Goal: Task Accomplishment & Management: Manage account settings

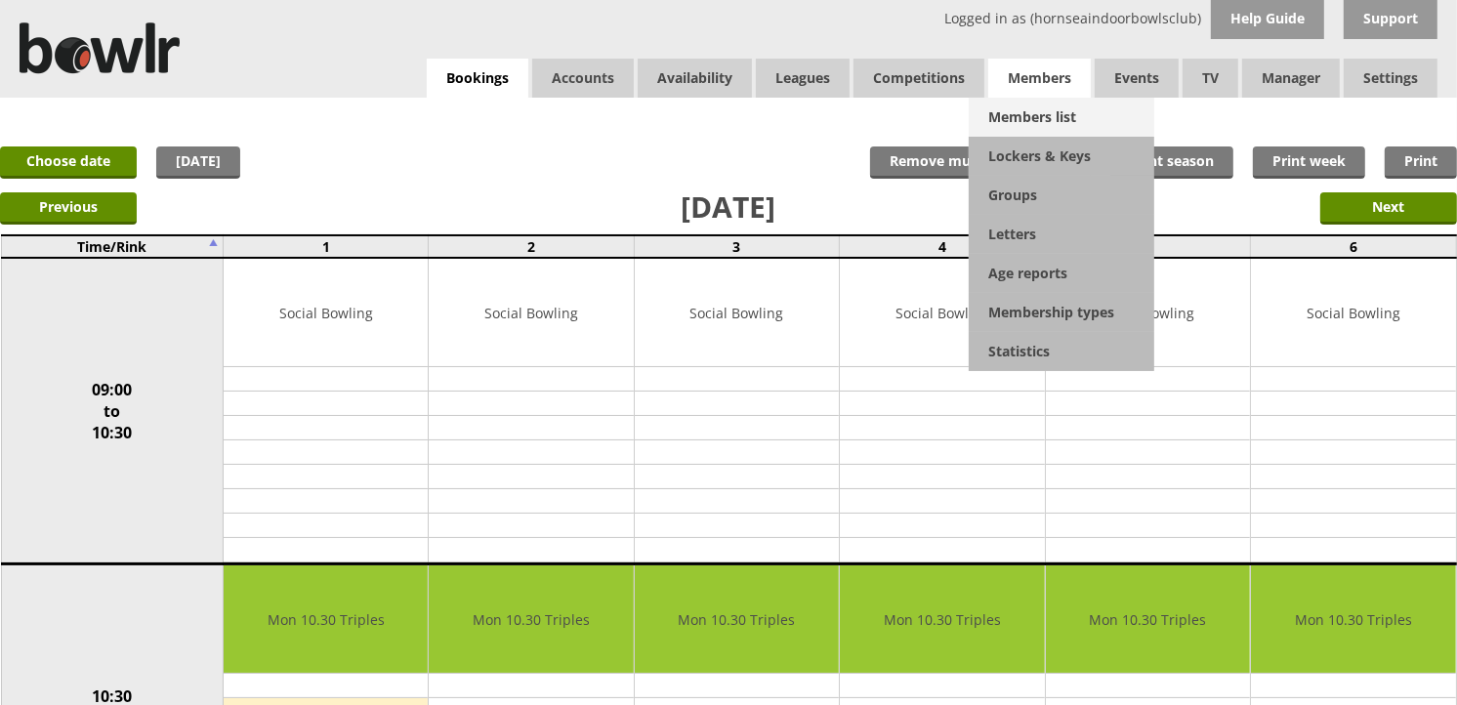
click at [1030, 117] on link "Members list" at bounding box center [1062, 117] width 186 height 39
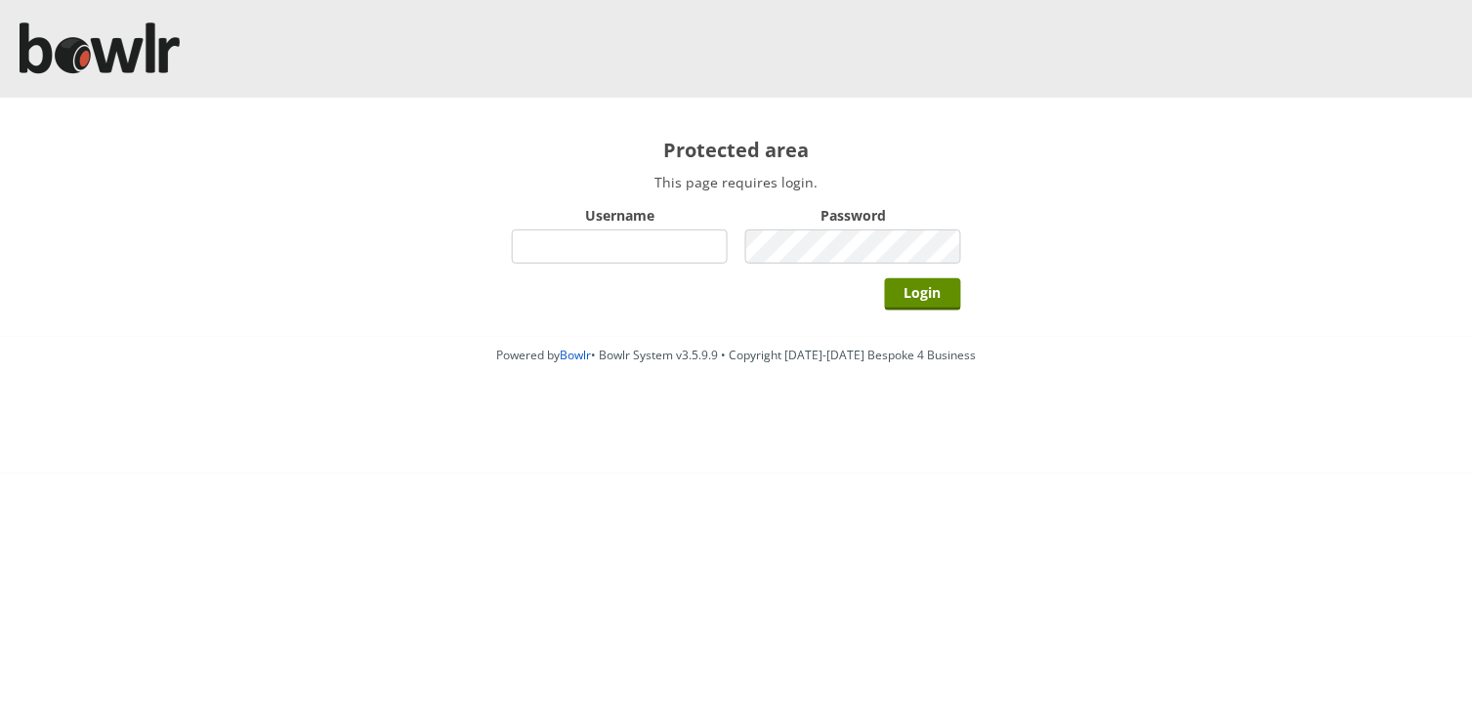
click at [587, 255] on input "Username" at bounding box center [620, 247] width 216 height 34
type input "hornseaindoorbowlsclub"
click at [885, 278] on input "Login" at bounding box center [923, 294] width 76 height 32
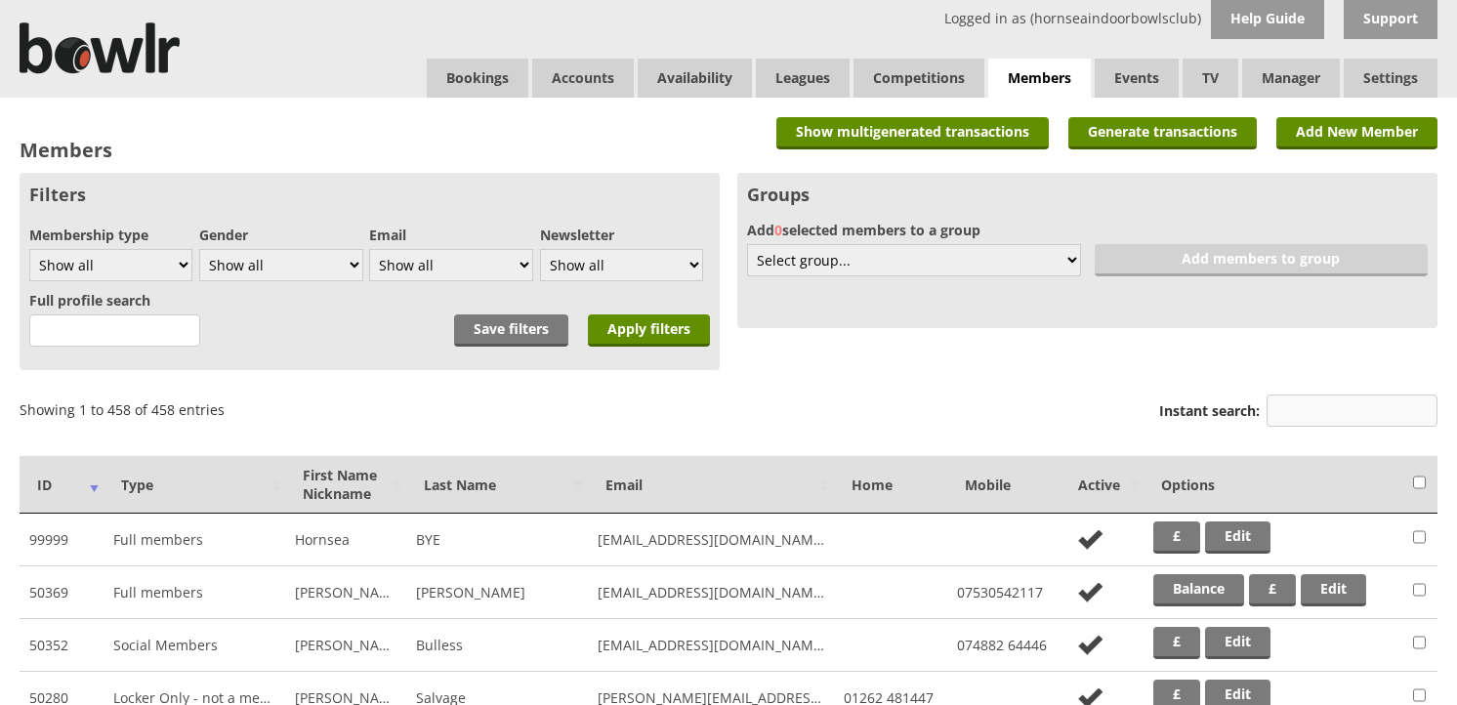
click at [1282, 402] on input "Instant search:" at bounding box center [1352, 411] width 171 height 32
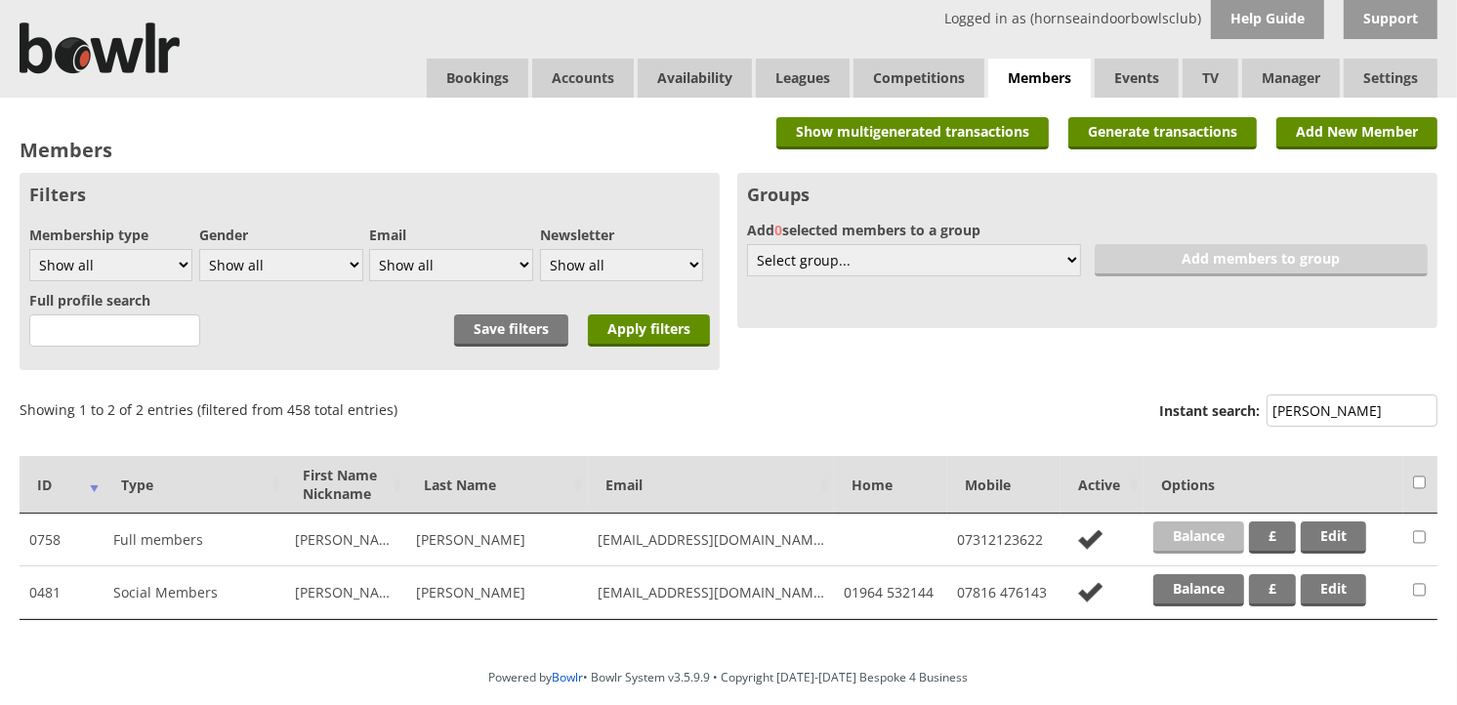
type input "kemp"
click at [1201, 543] on link "Balance" at bounding box center [1198, 538] width 91 height 32
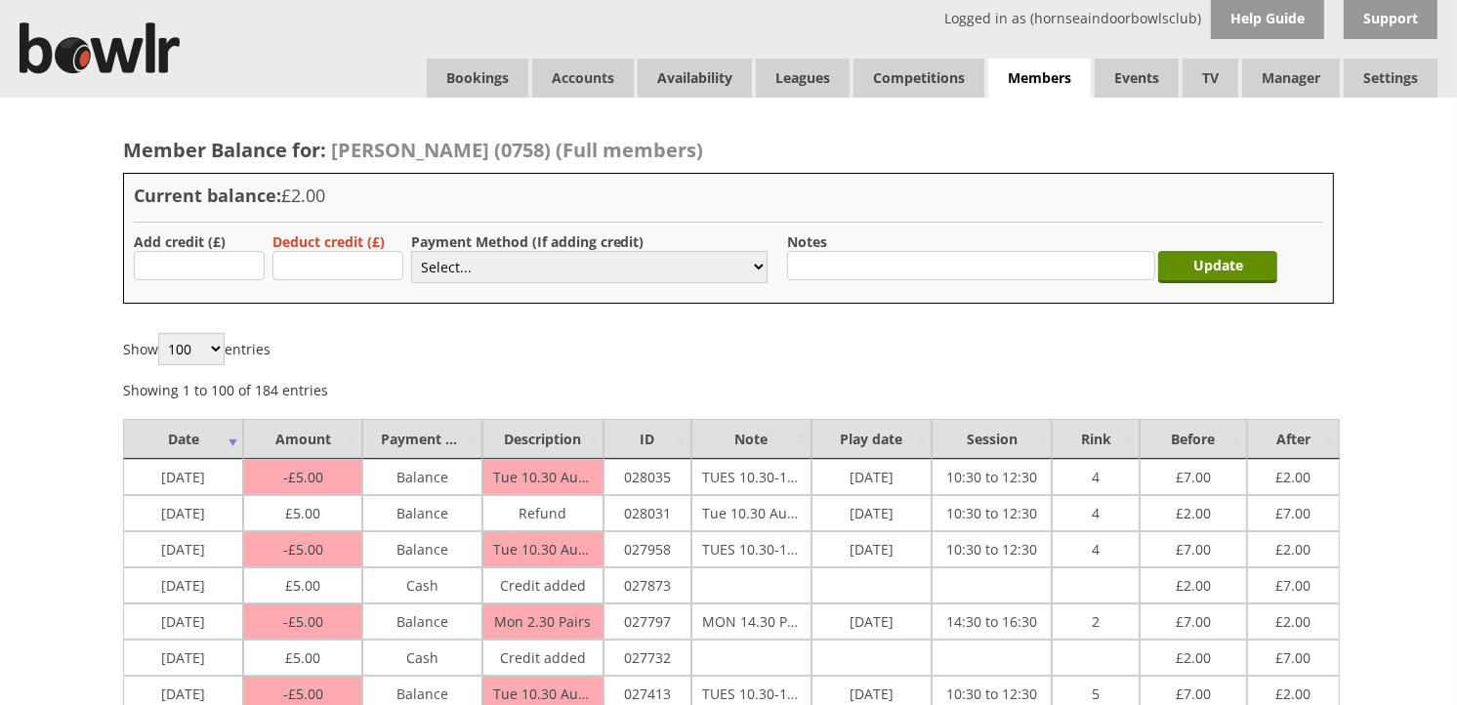
type input "5.00"
click at [425, 268] on select "Select... Cash Card Cheque Bank Transfer Other Member Card Gift Voucher Balance" at bounding box center [589, 267] width 356 height 32
click at [411, 251] on select "Select... Cash Card Cheque Bank Transfer Other Member Card Gift Voucher Balance" at bounding box center [589, 267] width 356 height 32
click at [553, 242] on label "Payment Method (If adding credit)" at bounding box center [527, 241] width 233 height 19
click at [542, 256] on select "Select... Cash Card Cheque Bank Transfer Other Member Card Gift Voucher Balance" at bounding box center [589, 267] width 356 height 32
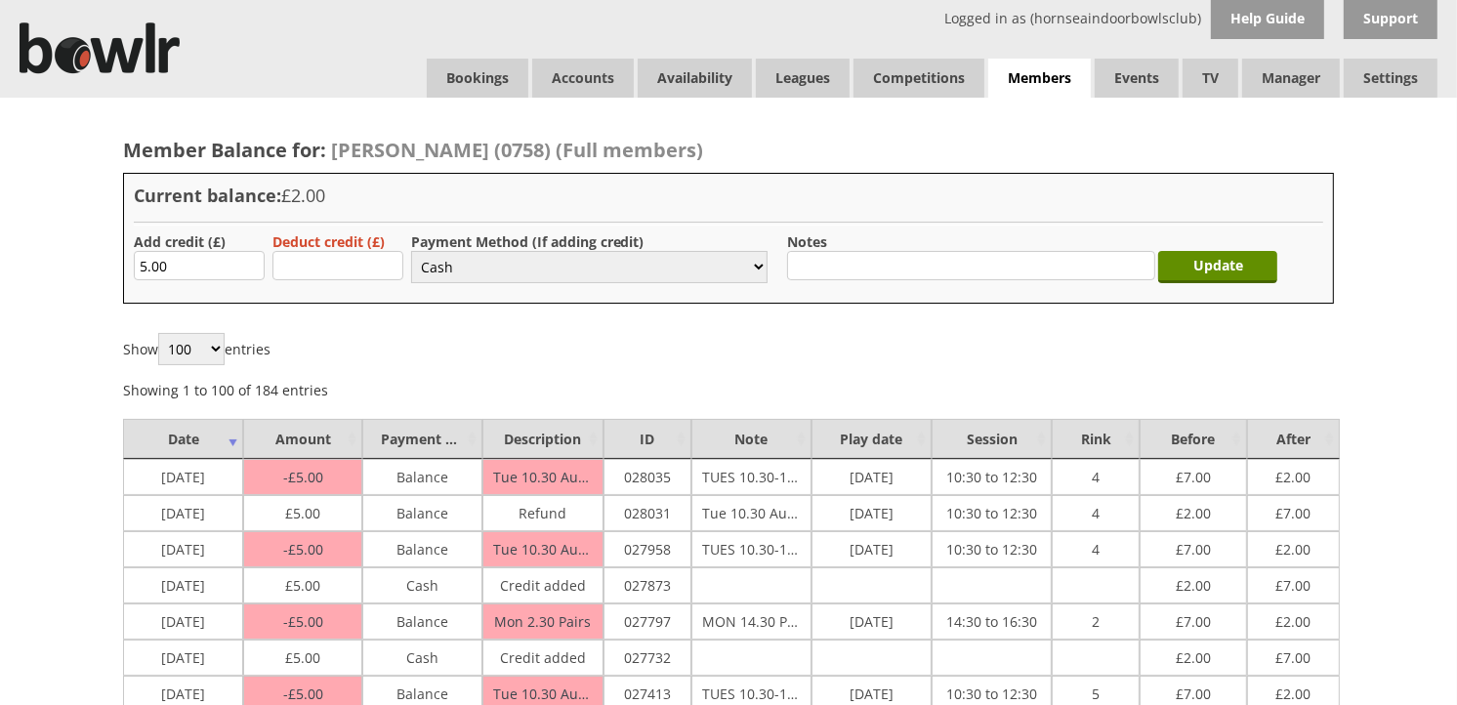
select select "2"
click at [411, 251] on select "Select... Cash Card Cheque Bank Transfer Other Member Card Gift Voucher Balance" at bounding box center [589, 267] width 356 height 32
click at [1201, 257] on input "Update" at bounding box center [1217, 267] width 119 height 32
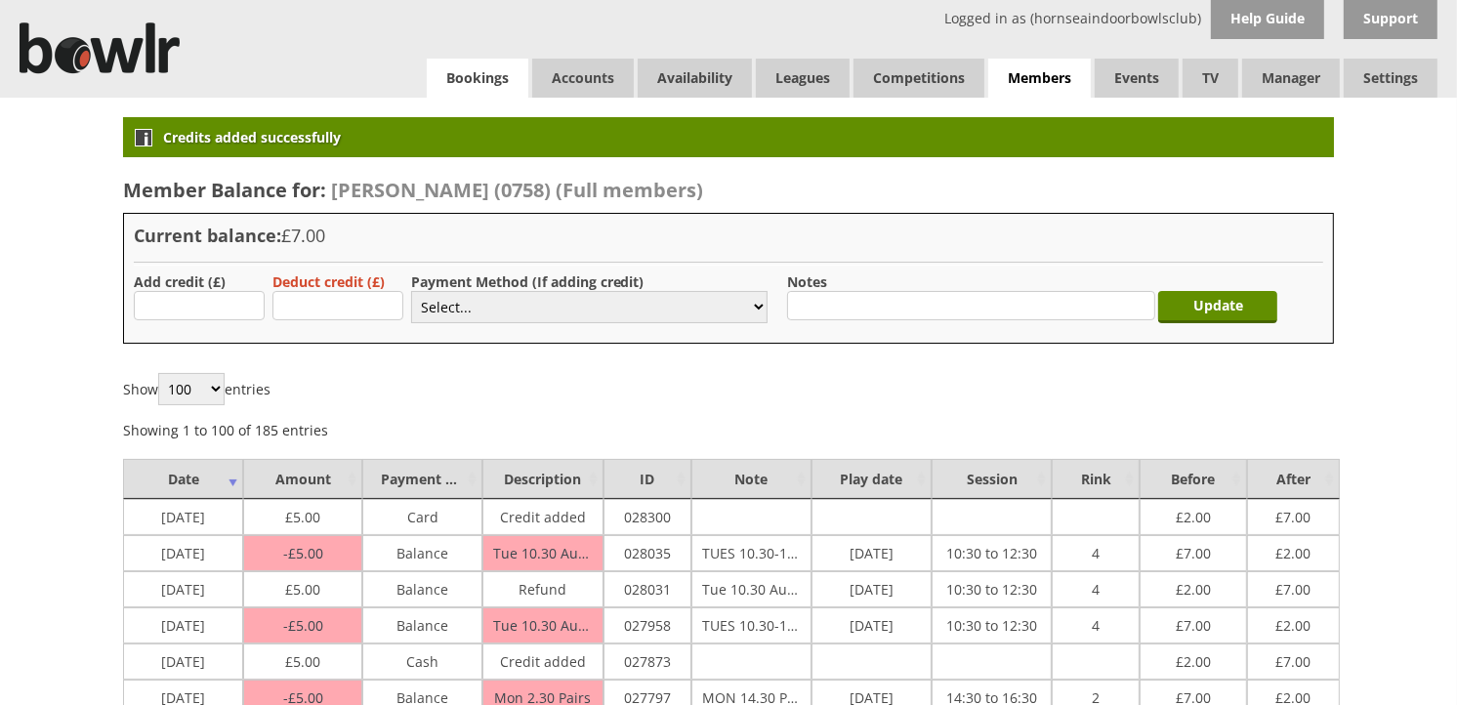
click at [477, 74] on link "Bookings" at bounding box center [478, 78] width 102 height 39
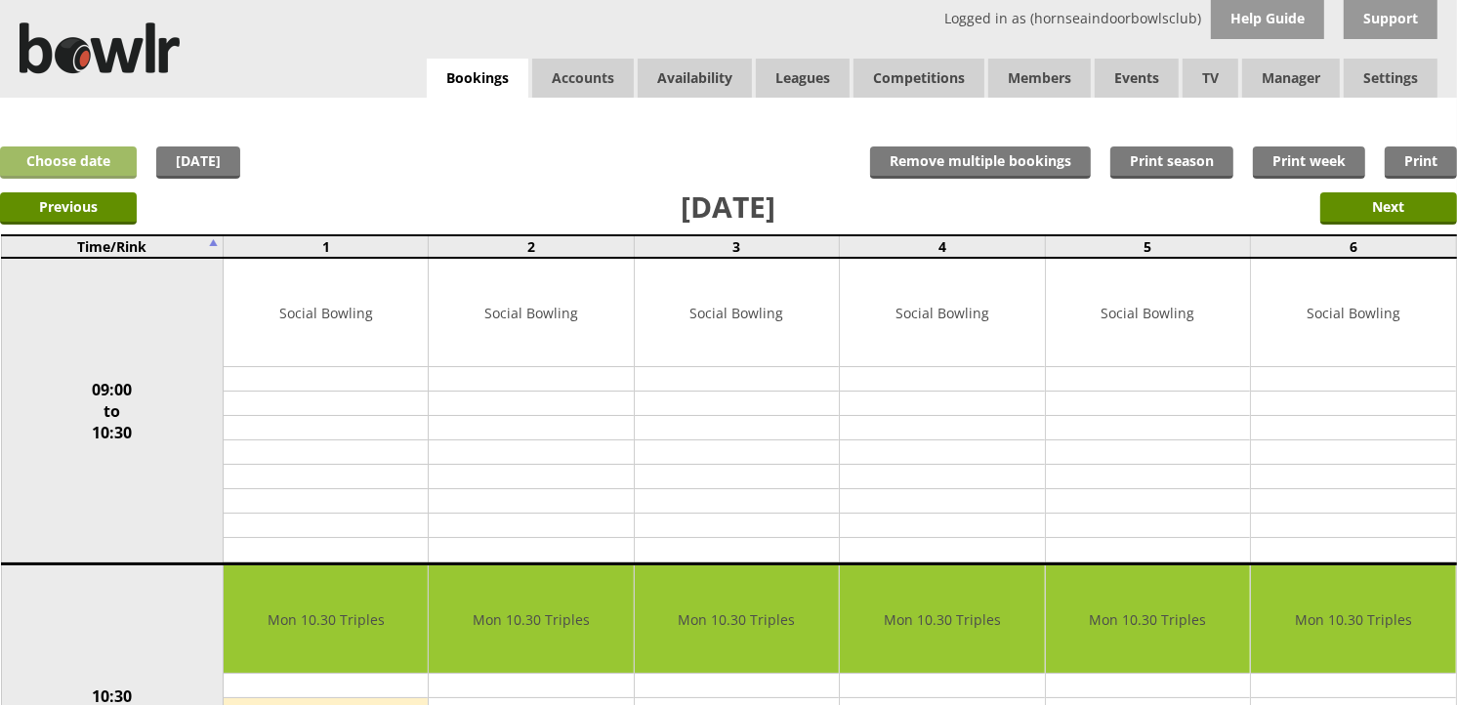
click at [121, 152] on link "Choose date" at bounding box center [68, 162] width 137 height 32
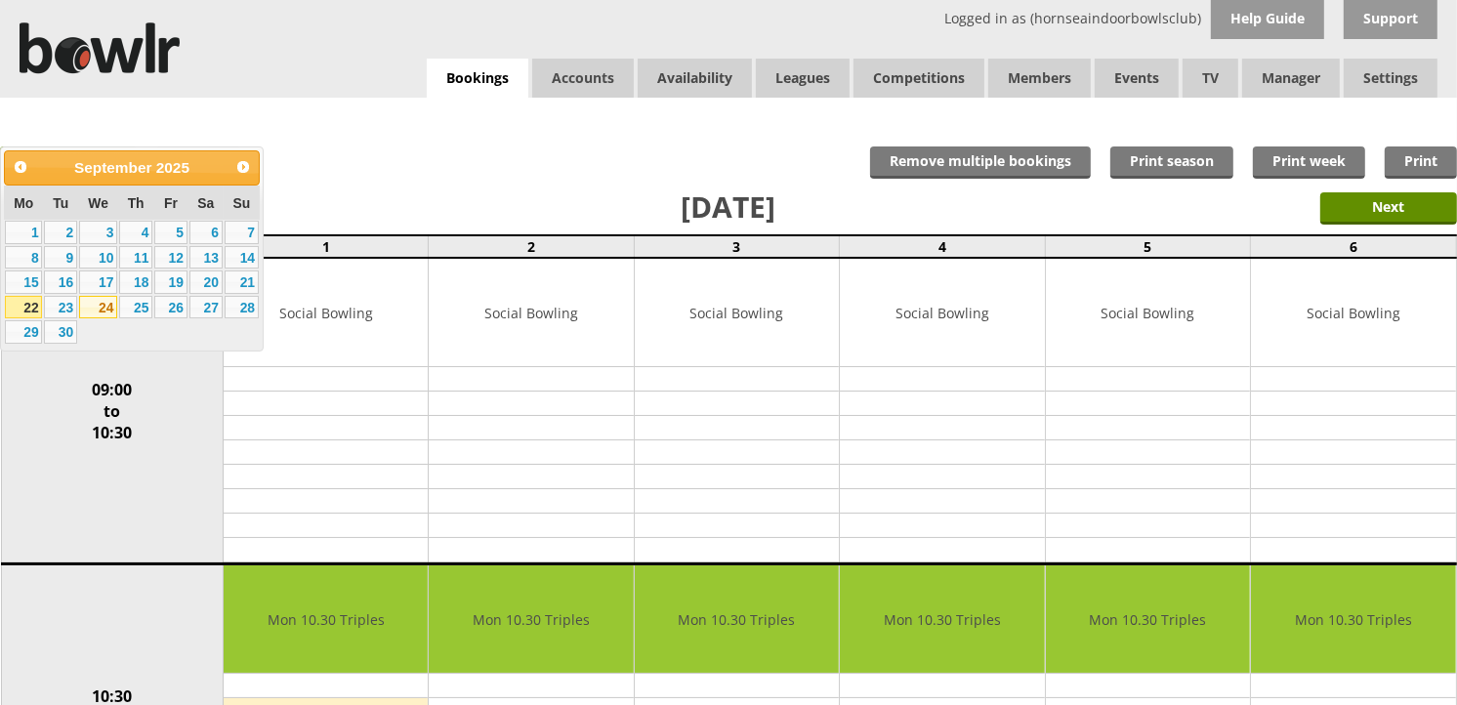
click at [101, 305] on link "24" at bounding box center [98, 307] width 38 height 23
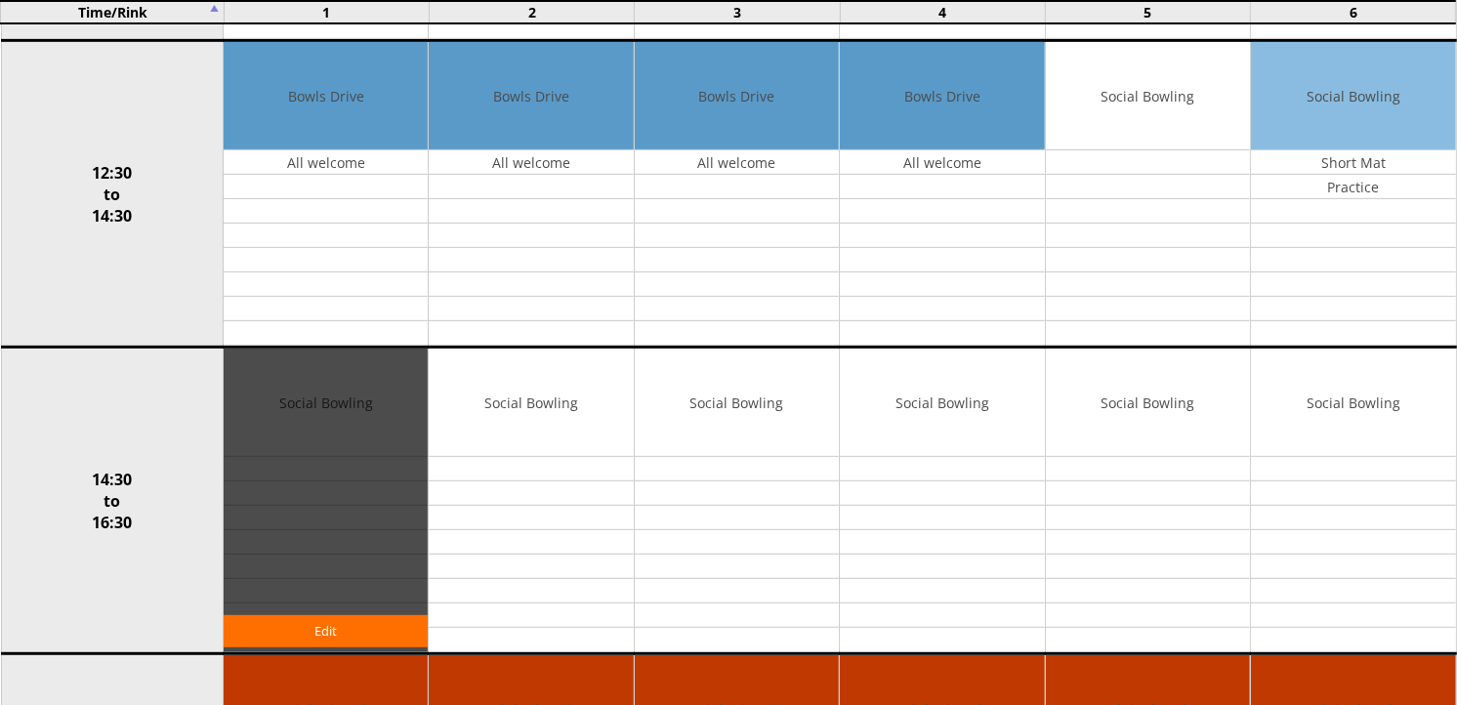
scroll to position [867, 0]
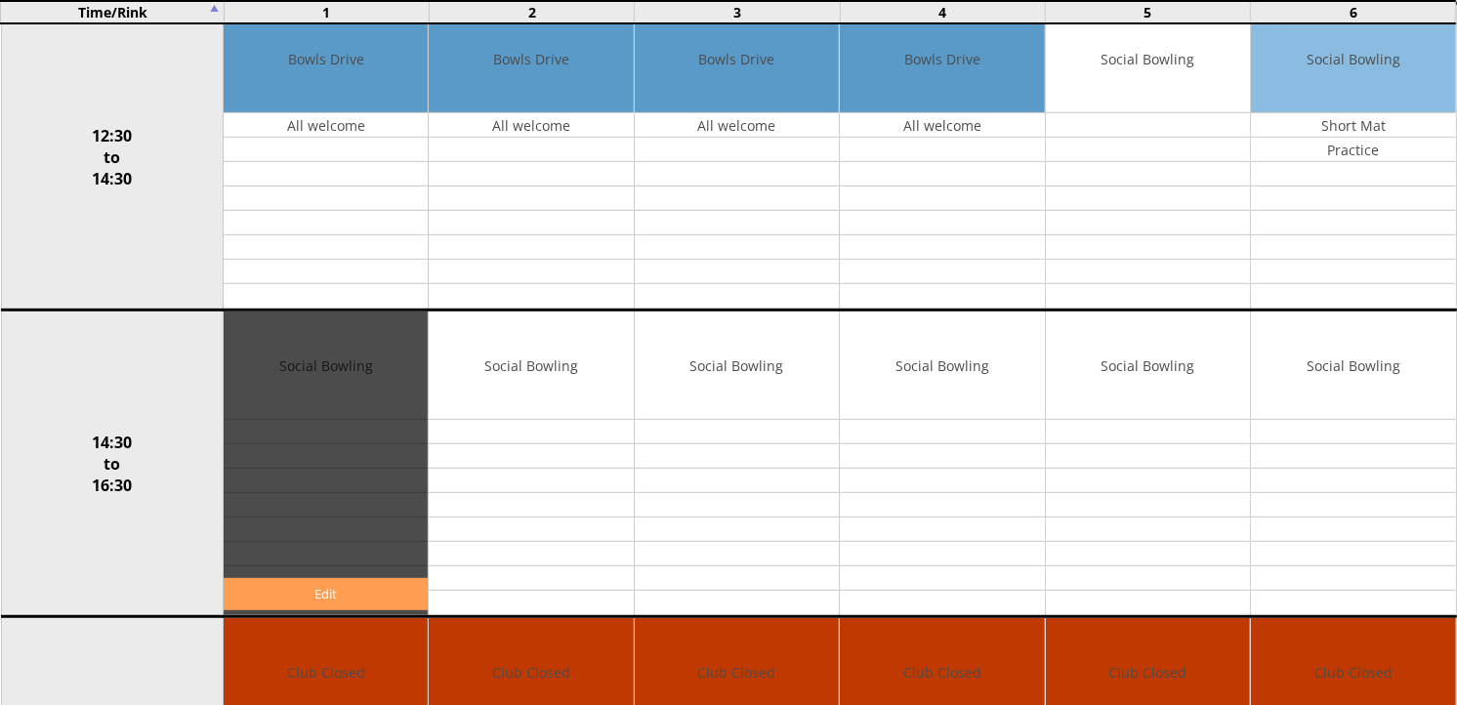
click at [342, 591] on link "Edit" at bounding box center [326, 594] width 204 height 32
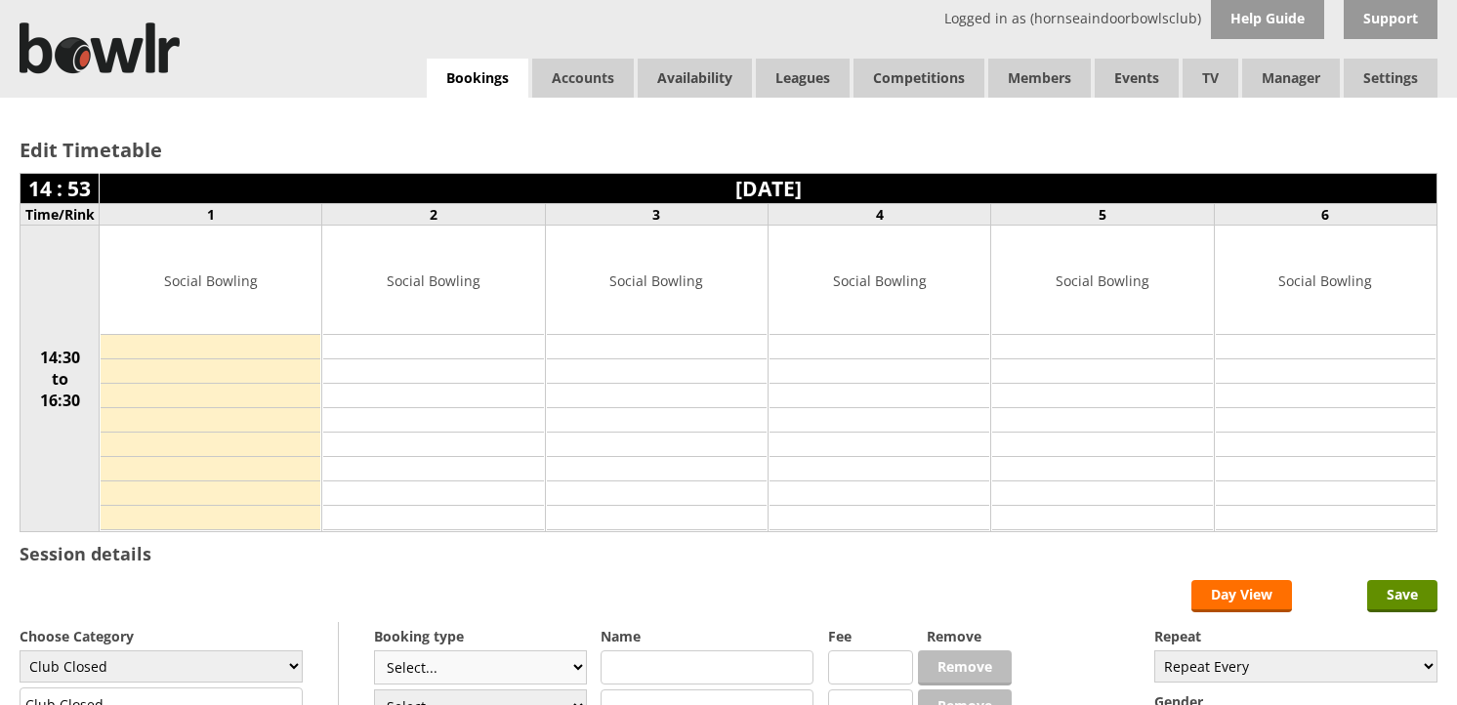
select select "132"
click at [20, 650] on select "Club Closed Singles League Triples League Pairs League Friendly Social Bowling …" at bounding box center [161, 666] width 283 height 32
type input "Social Bowling"
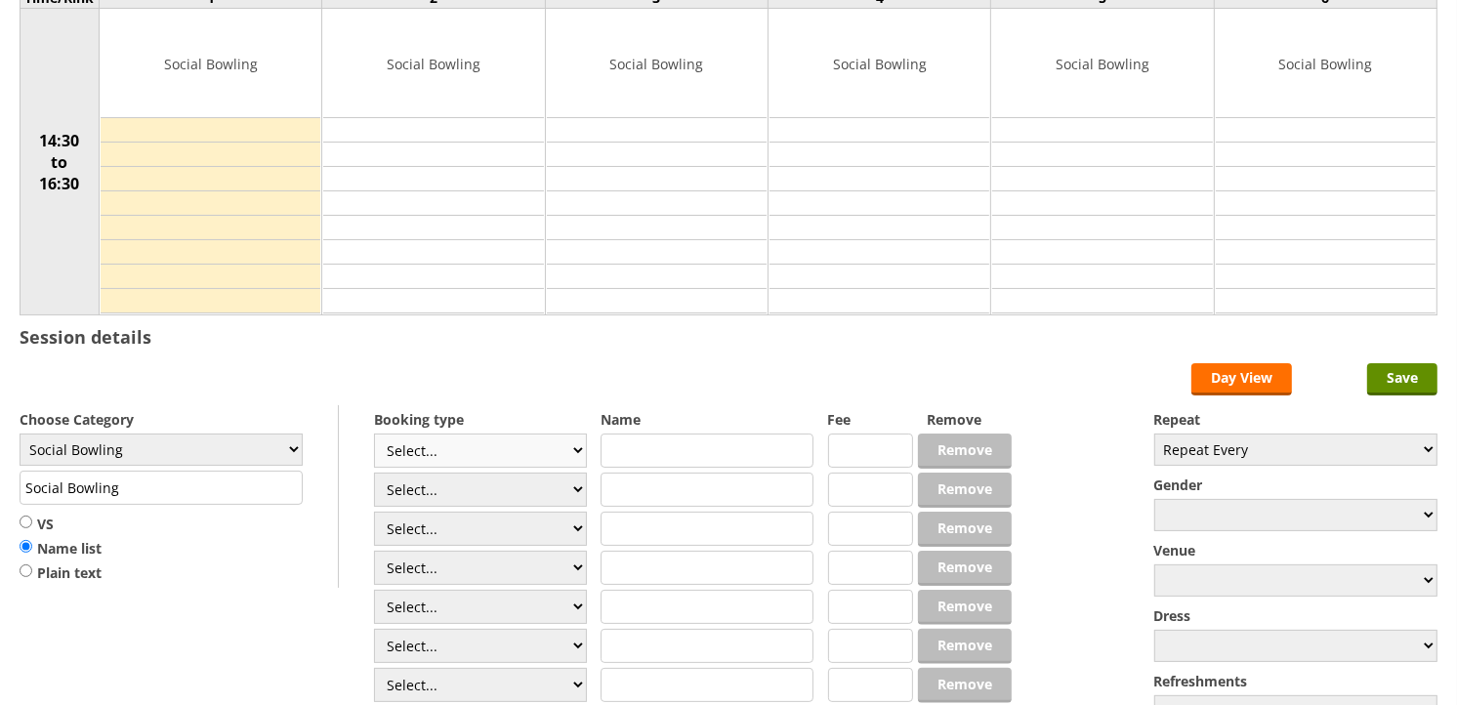
scroll to position [217, 0]
click at [474, 443] on select "Select... Club Competition (Member) Club Competition (Visitor) National (Member…" at bounding box center [480, 451] width 213 height 34
select select "1_50"
click at [374, 435] on select "Select... Club Competition (Member) Club Competition (Visitor) National (Member…" at bounding box center [480, 451] width 213 height 34
type input "5.0000"
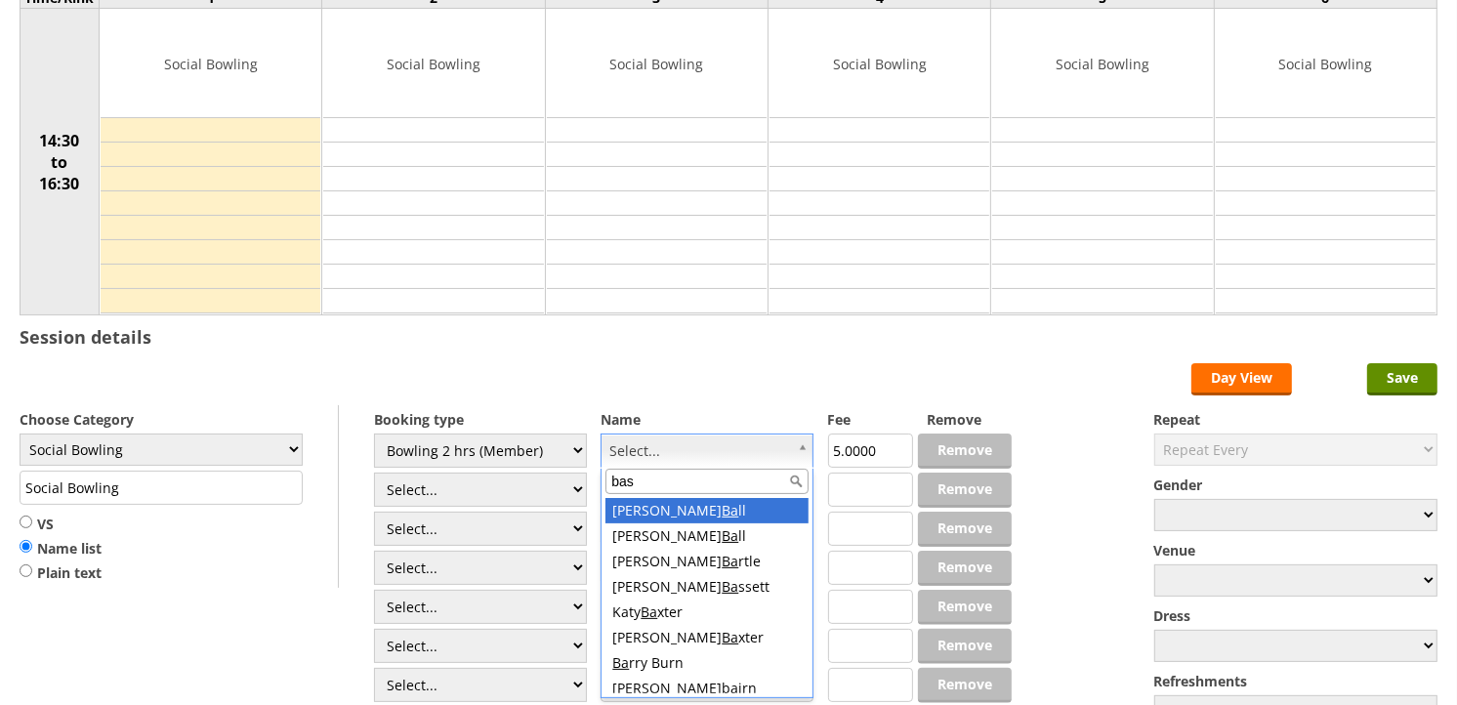
type input "bass"
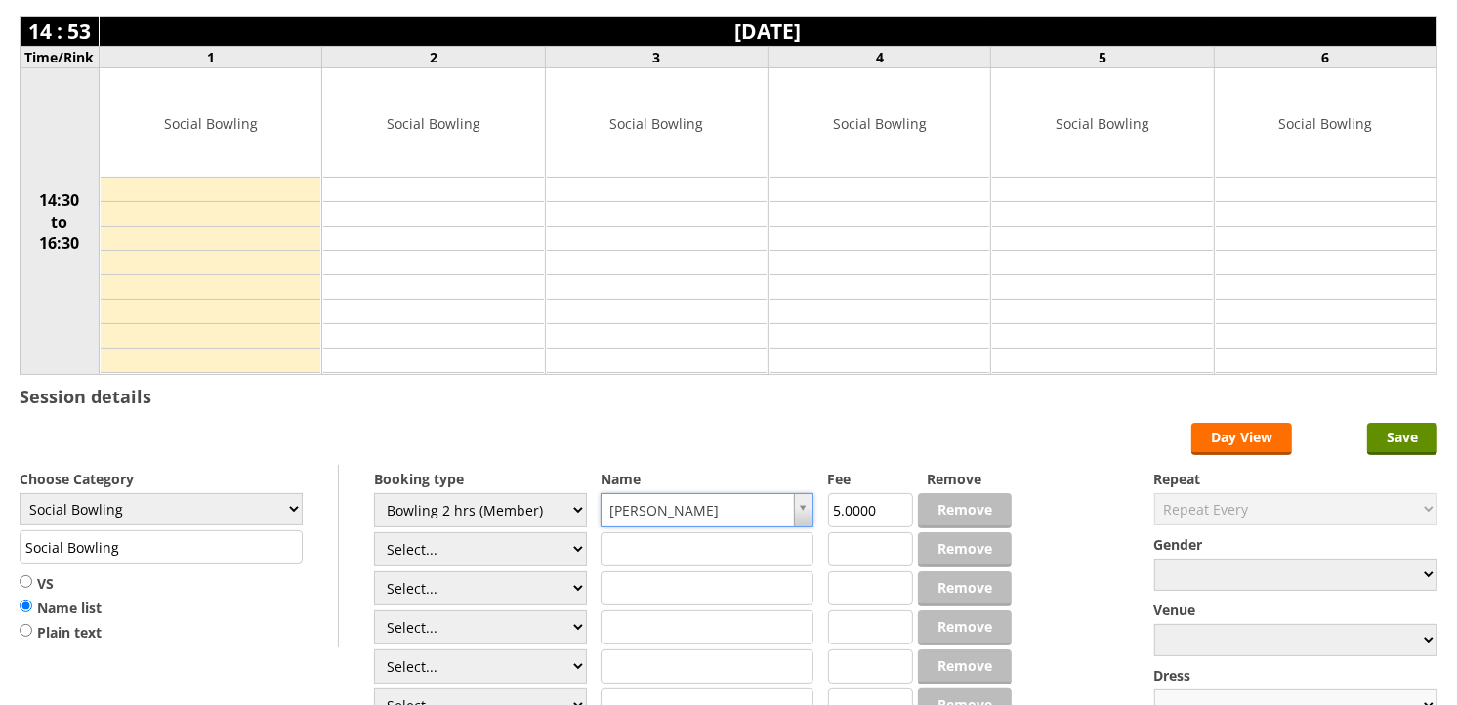
scroll to position [325, 0]
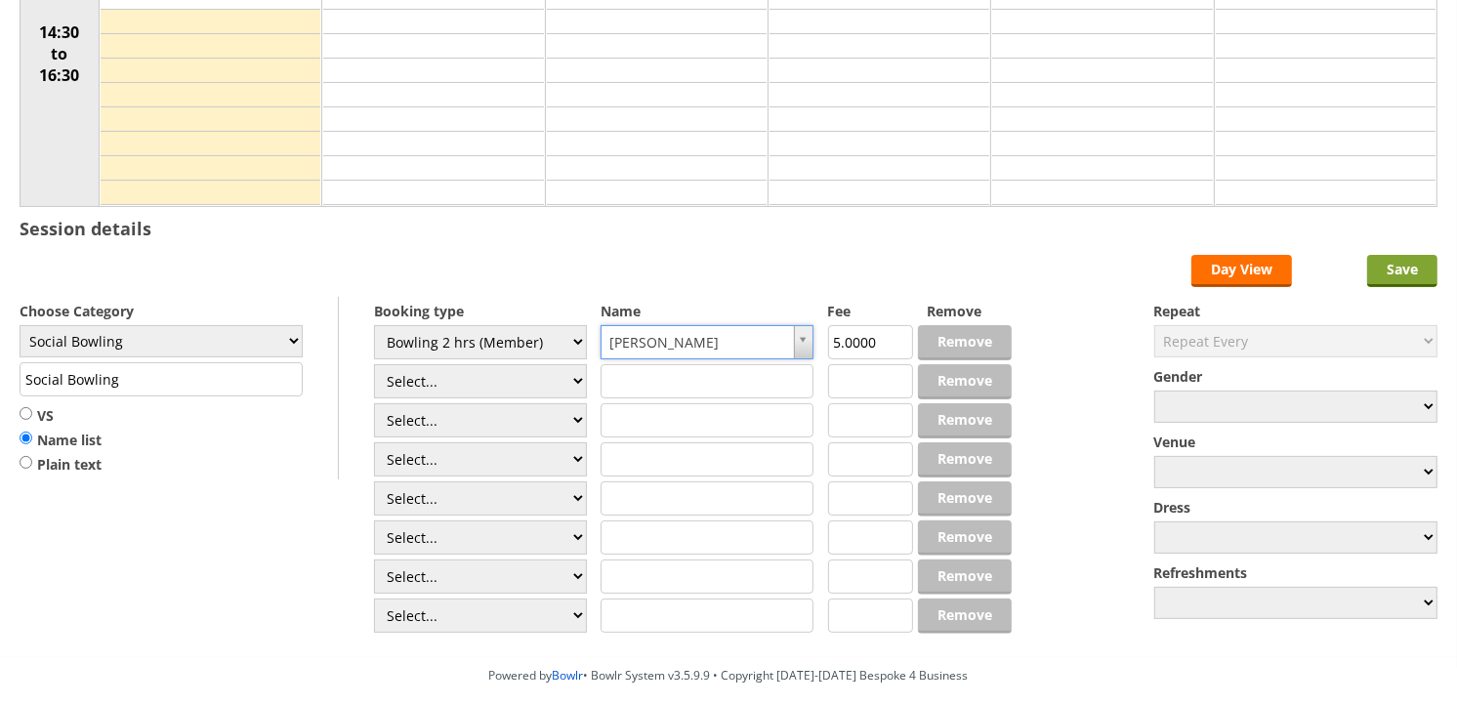
click at [1388, 283] on input "Save" at bounding box center [1402, 271] width 70 height 32
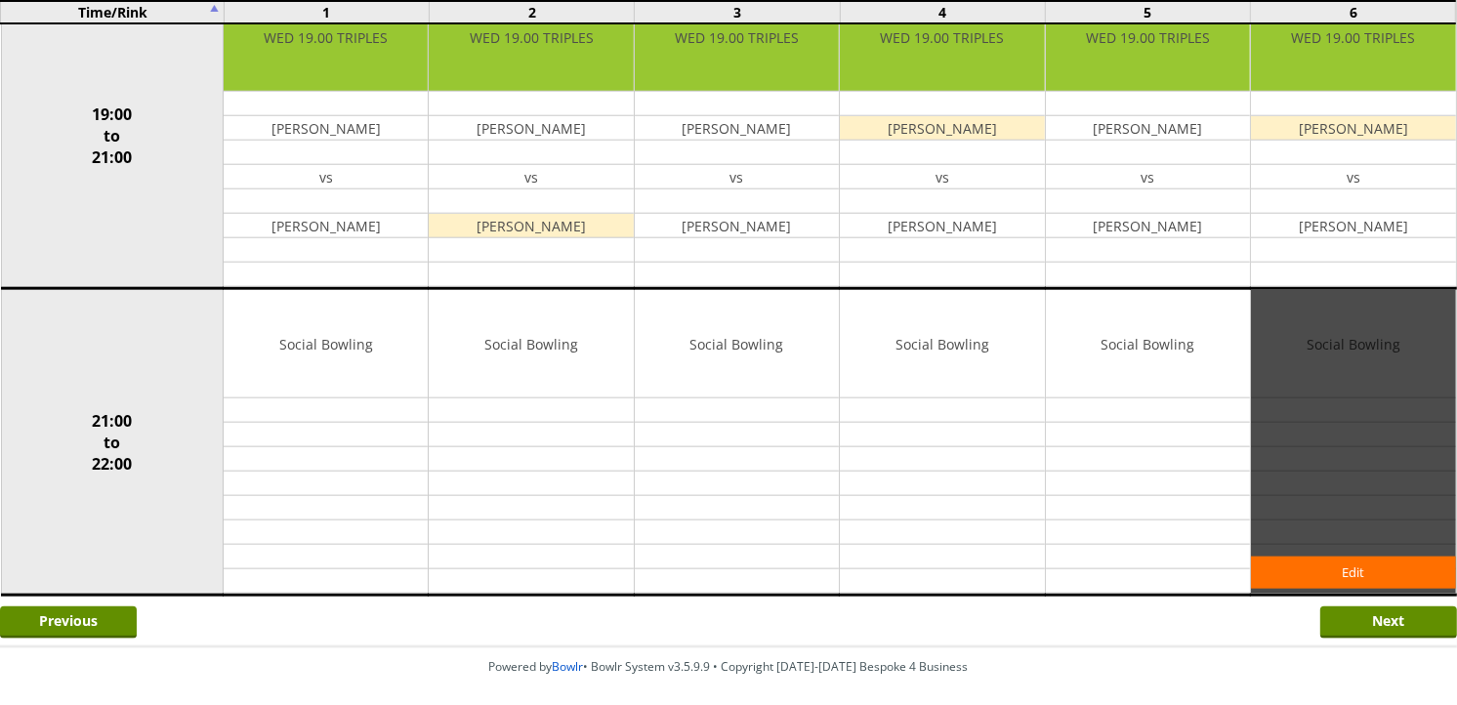
scroll to position [1888, 0]
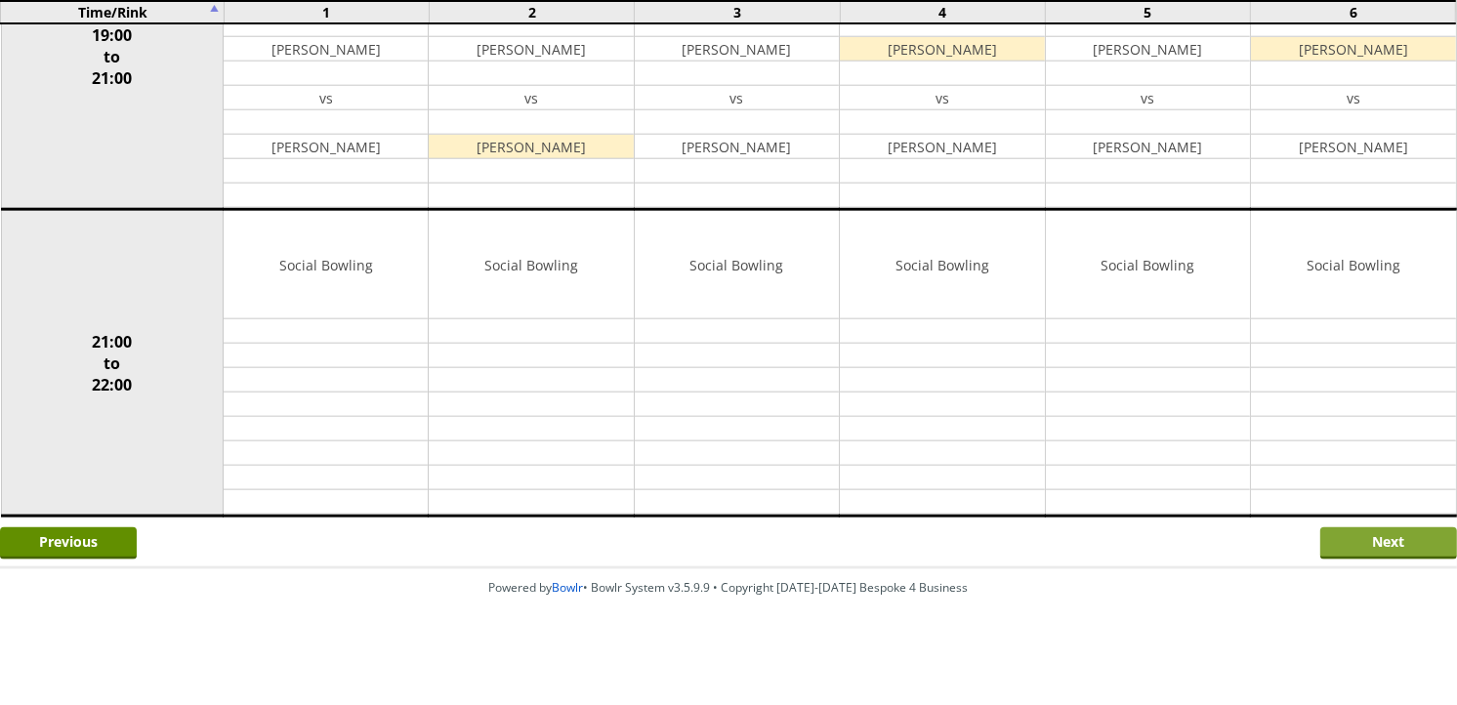
click at [1370, 535] on input "Next" at bounding box center [1388, 543] width 137 height 32
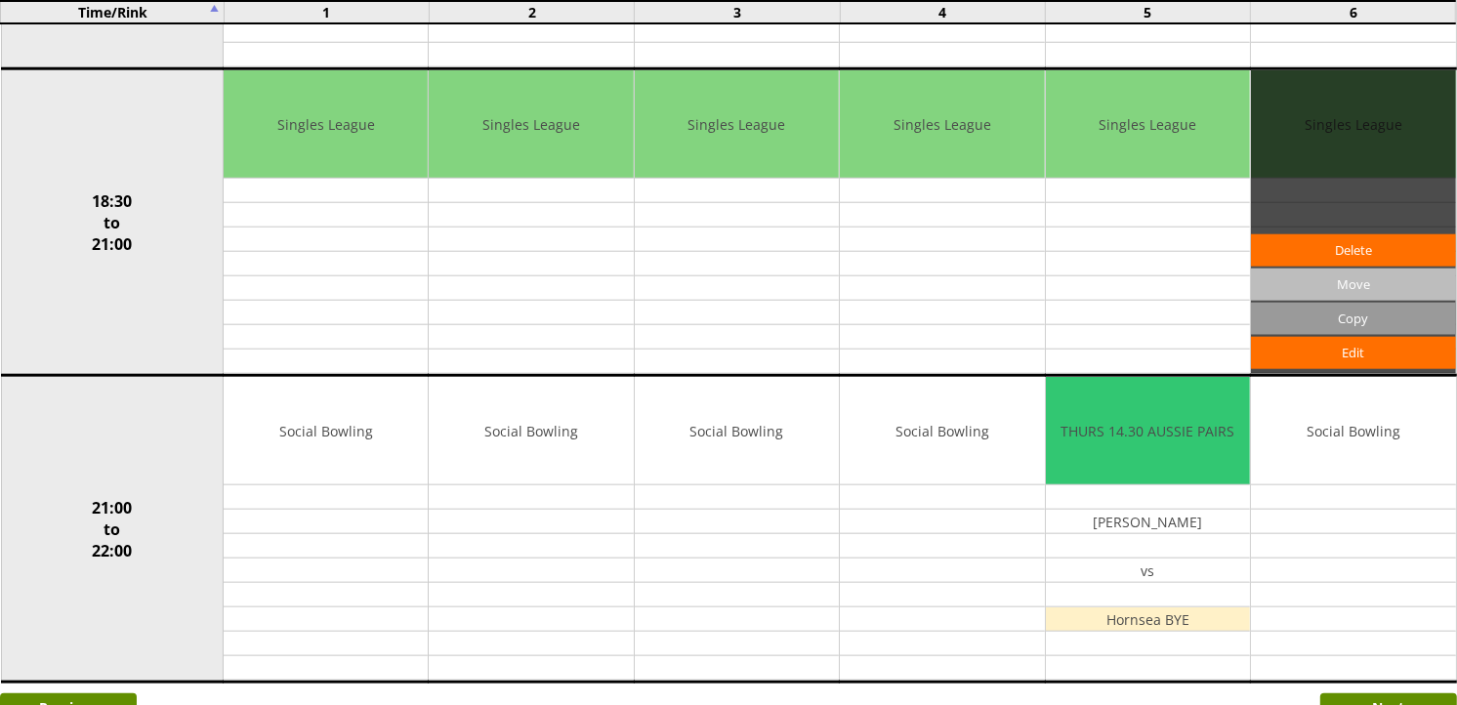
scroll to position [1844, 0]
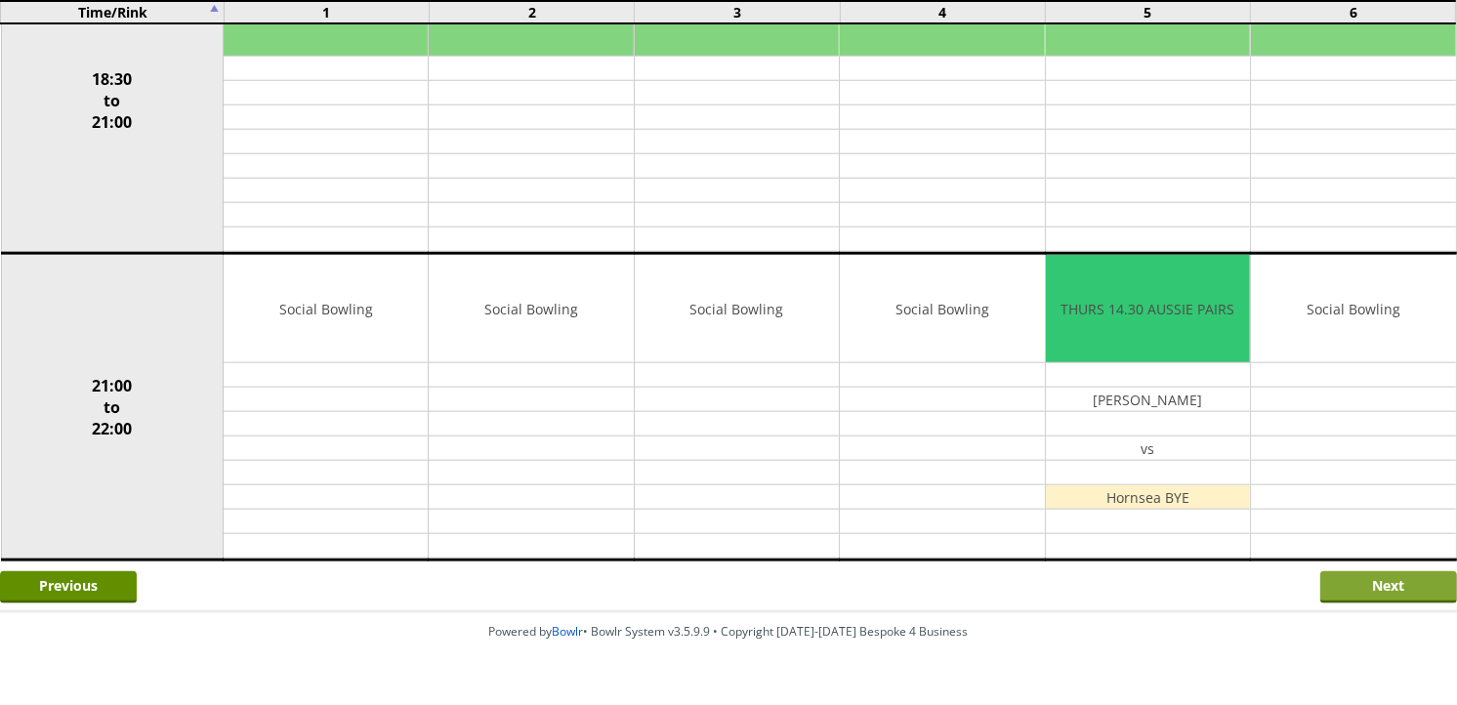
click at [1377, 590] on input "Next" at bounding box center [1388, 587] width 137 height 32
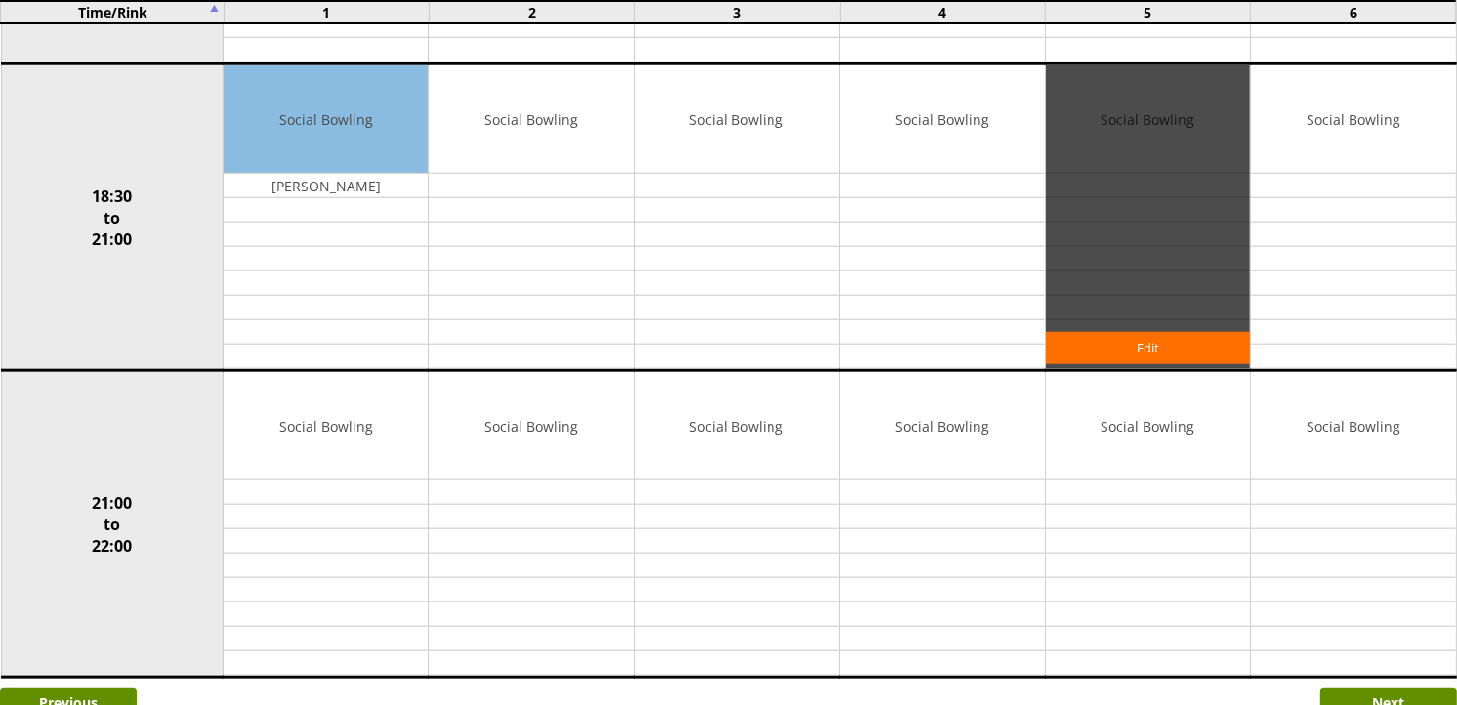
scroll to position [1888, 0]
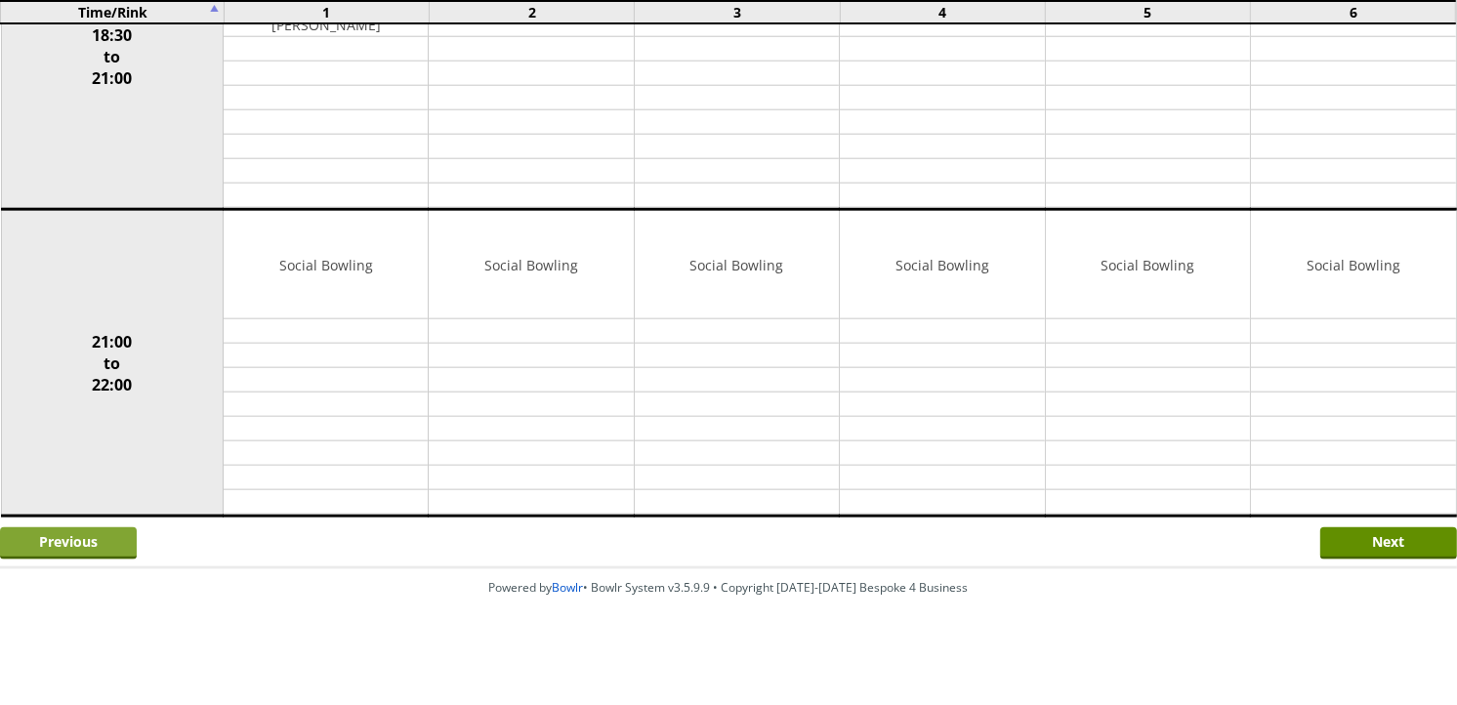
click at [80, 550] on input "Previous" at bounding box center [68, 543] width 137 height 32
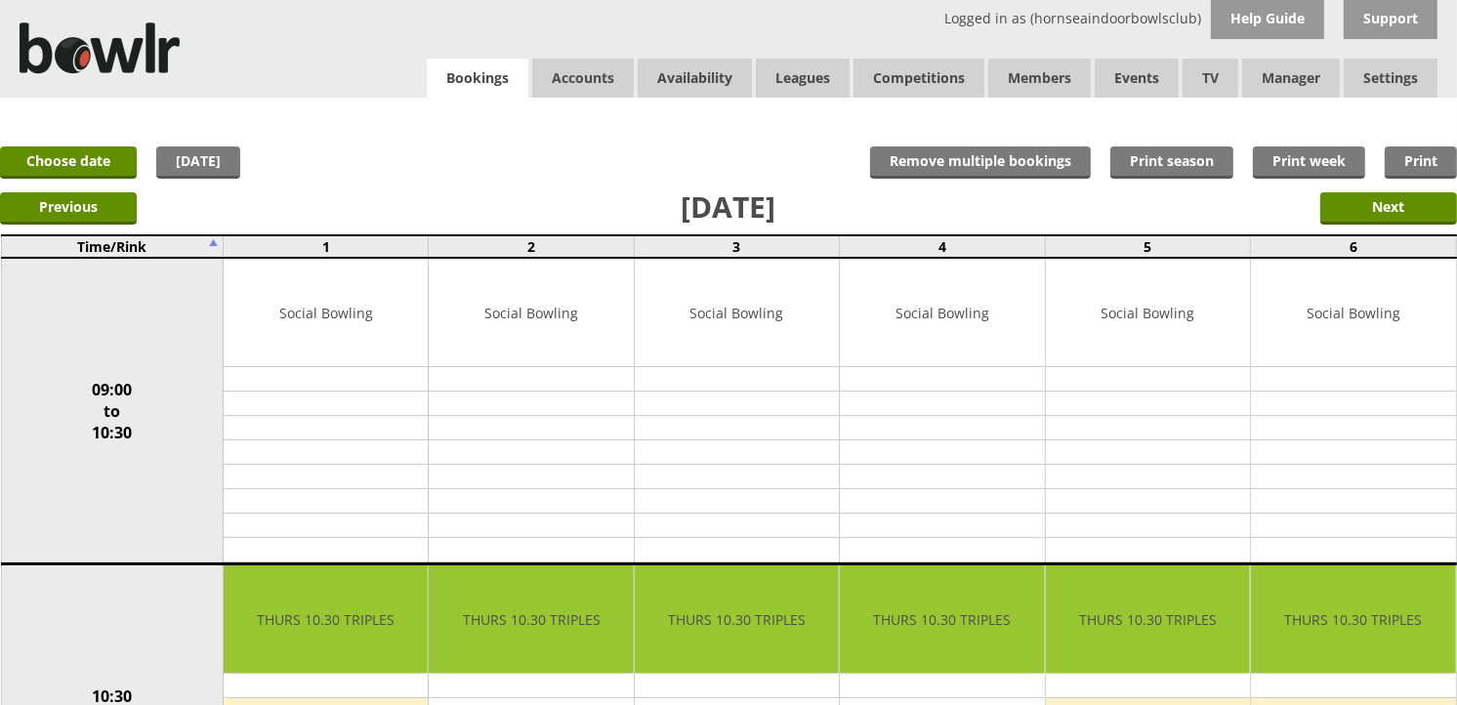
click at [459, 68] on link "Bookings" at bounding box center [478, 79] width 102 height 40
